Goal: Task Accomplishment & Management: Use online tool/utility

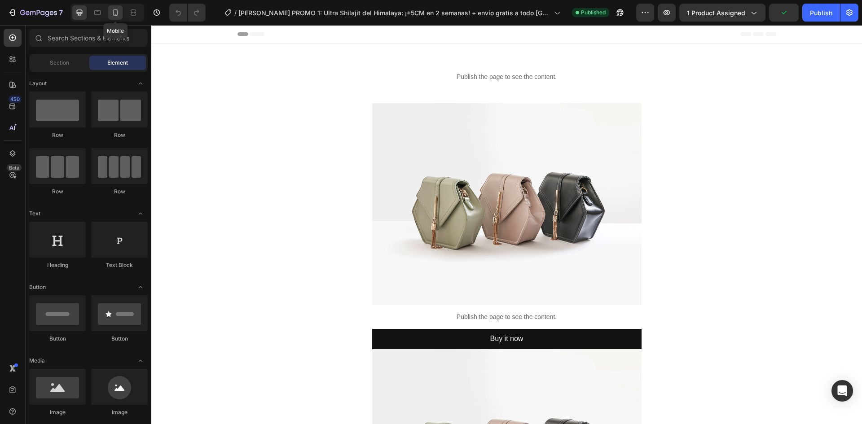
click at [114, 13] on icon at bounding box center [115, 12] width 9 height 9
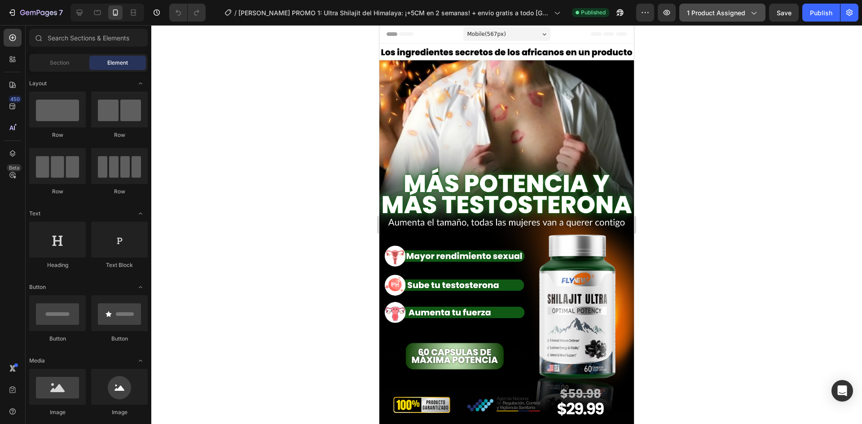
click at [702, 14] on span "1 product assigned" at bounding box center [716, 12] width 58 height 9
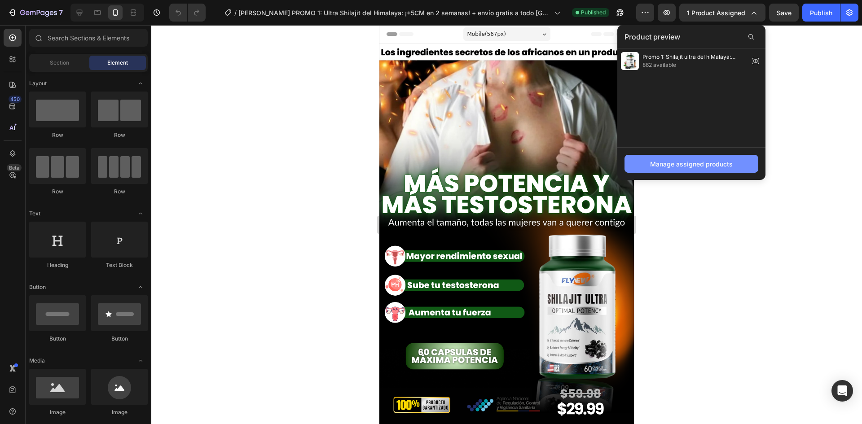
click at [666, 162] on div "Manage assigned products" at bounding box center [691, 163] width 83 height 9
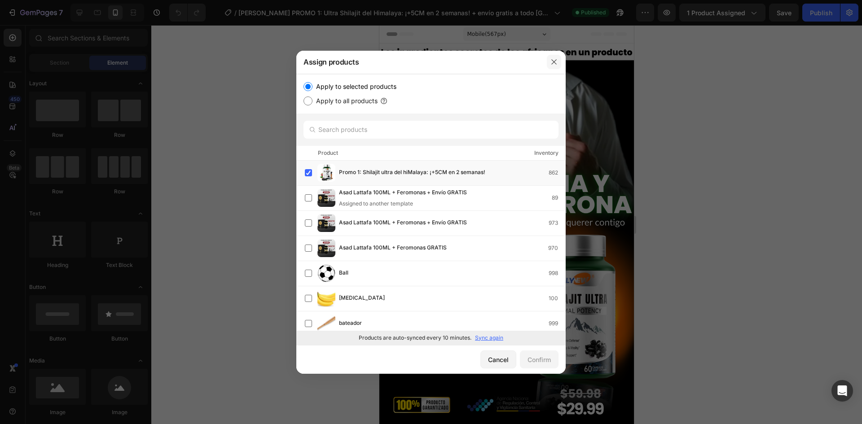
click at [556, 57] on button "button" at bounding box center [554, 62] width 14 height 14
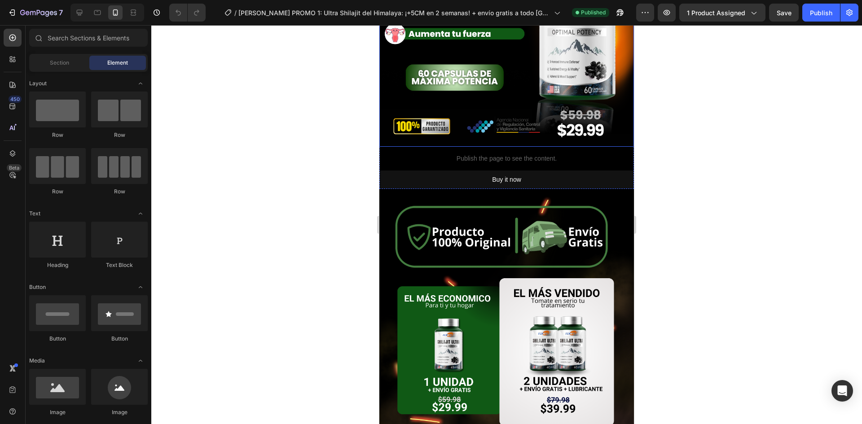
scroll to position [275, 0]
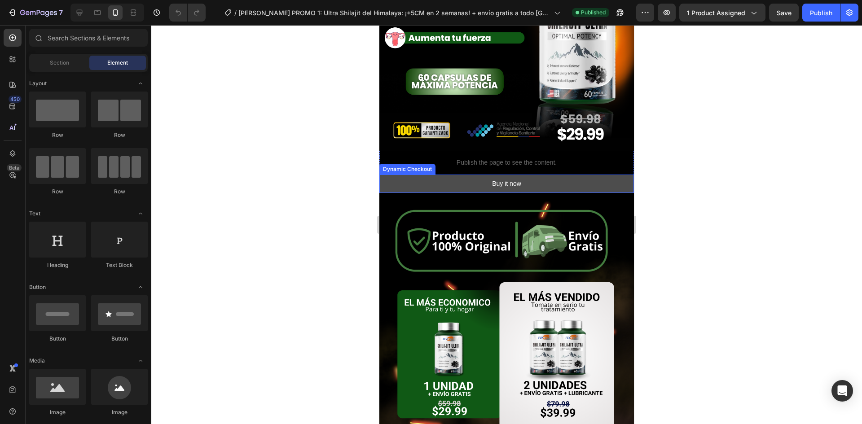
click at [432, 175] on button "Buy it now" at bounding box center [506, 184] width 254 height 18
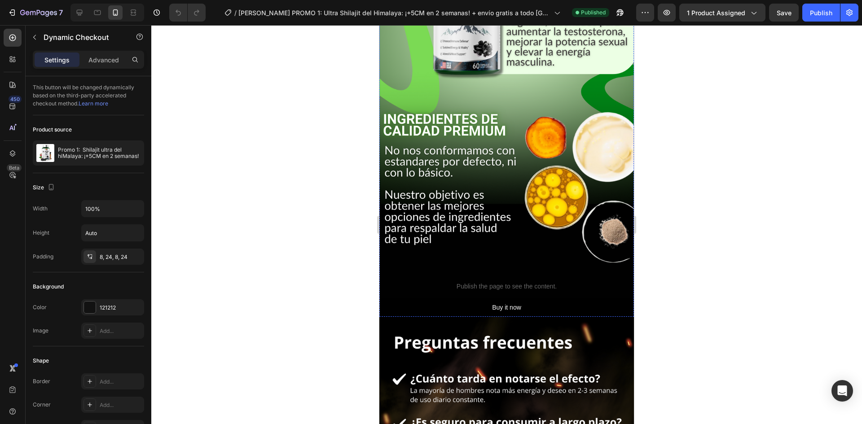
scroll to position [2555, 0]
click at [450, 281] on p "Publish the page to see the content." at bounding box center [506, 285] width 254 height 9
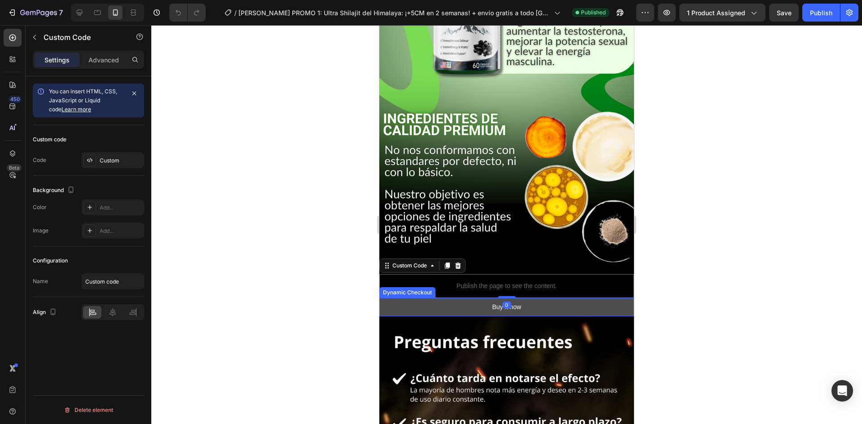
click at [458, 298] on button "Buy it now" at bounding box center [506, 307] width 254 height 18
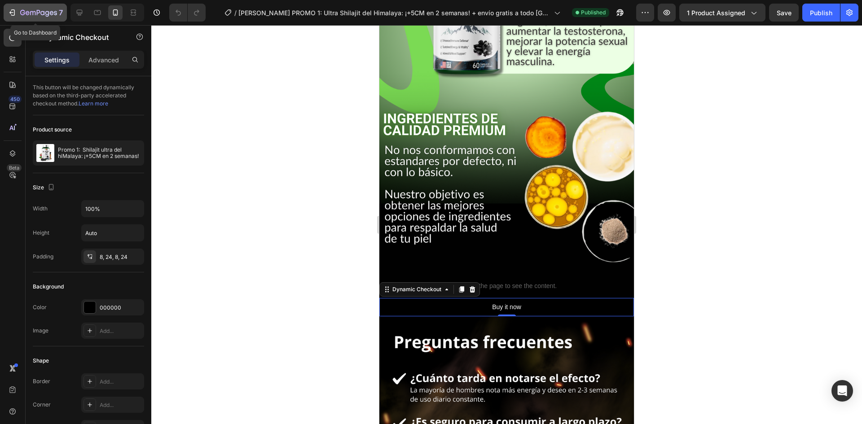
click at [26, 8] on div "7" at bounding box center [41, 12] width 43 height 11
